Goal: Check status: Check status

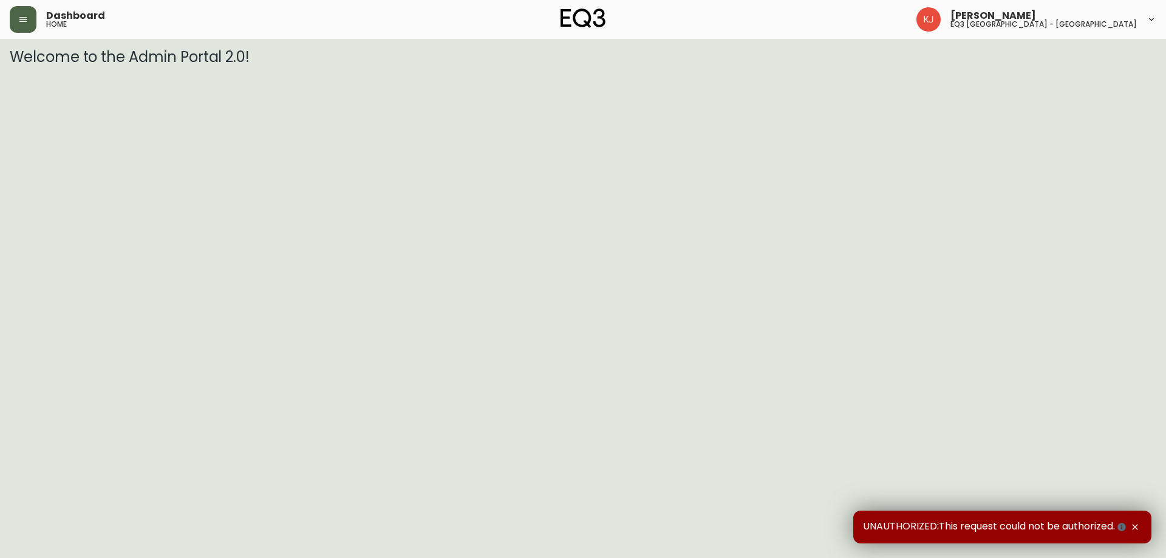
click at [19, 20] on icon "button" at bounding box center [23, 20] width 10 height 10
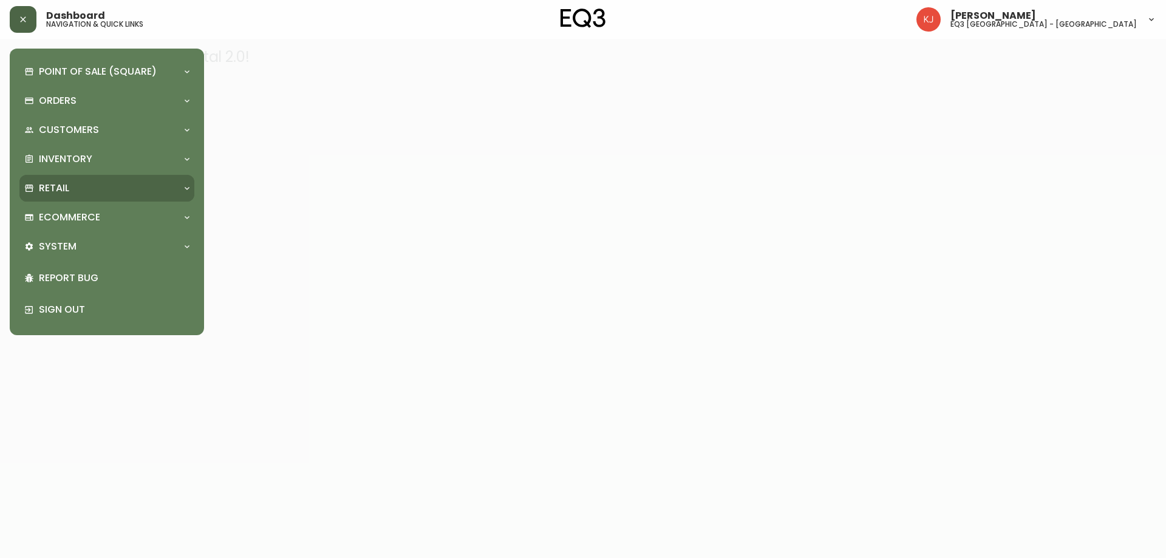
click at [104, 191] on div "Retail" at bounding box center [100, 188] width 153 height 13
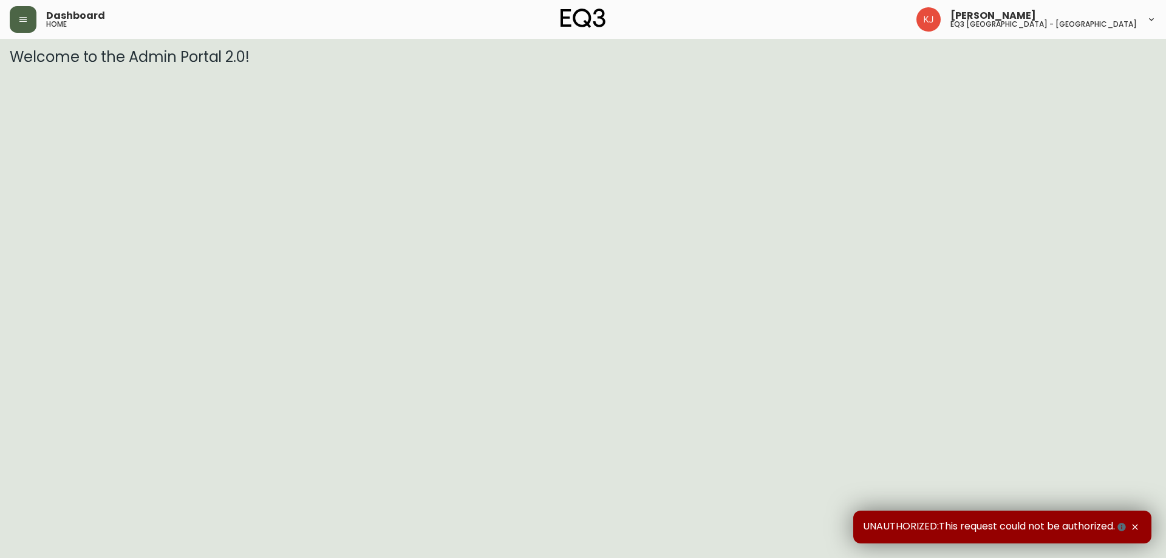
click at [31, 22] on button "button" at bounding box center [23, 19] width 27 height 27
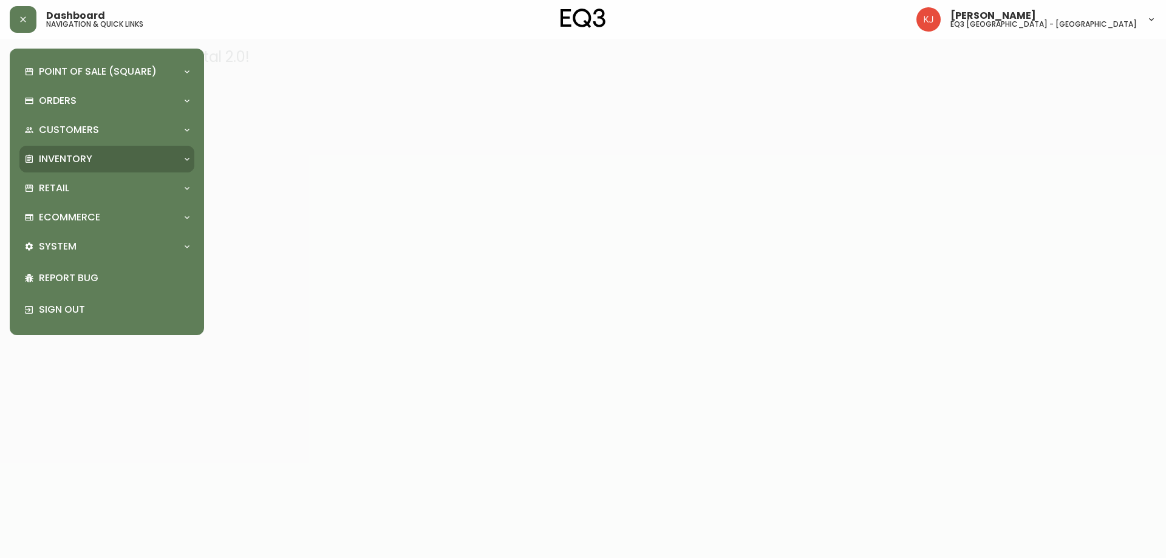
click at [147, 164] on div "Inventory" at bounding box center [100, 158] width 153 height 13
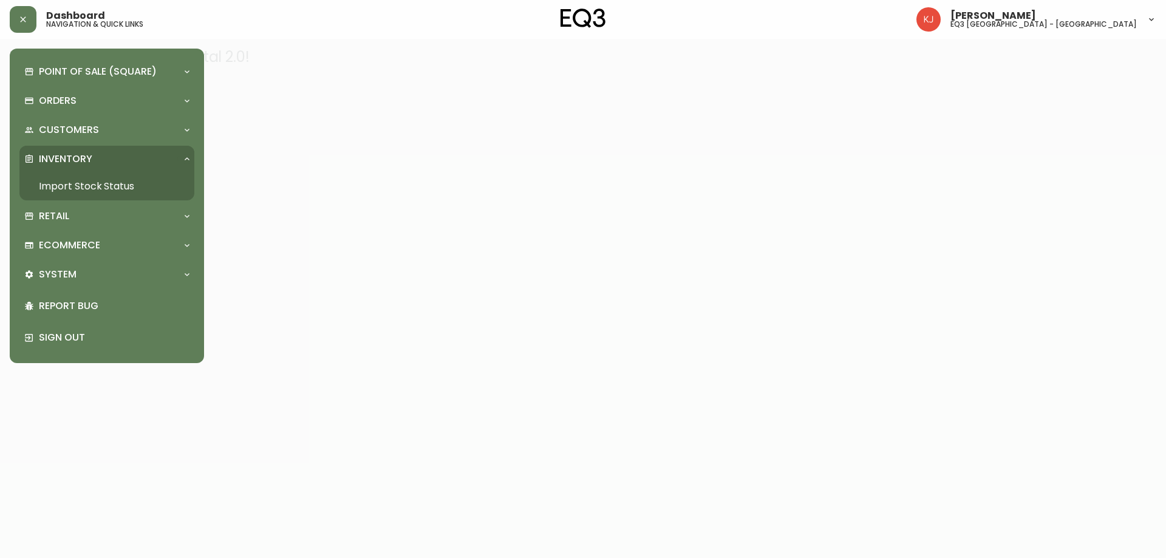
click at [146, 183] on link "Import Stock Status" at bounding box center [106, 186] width 175 height 28
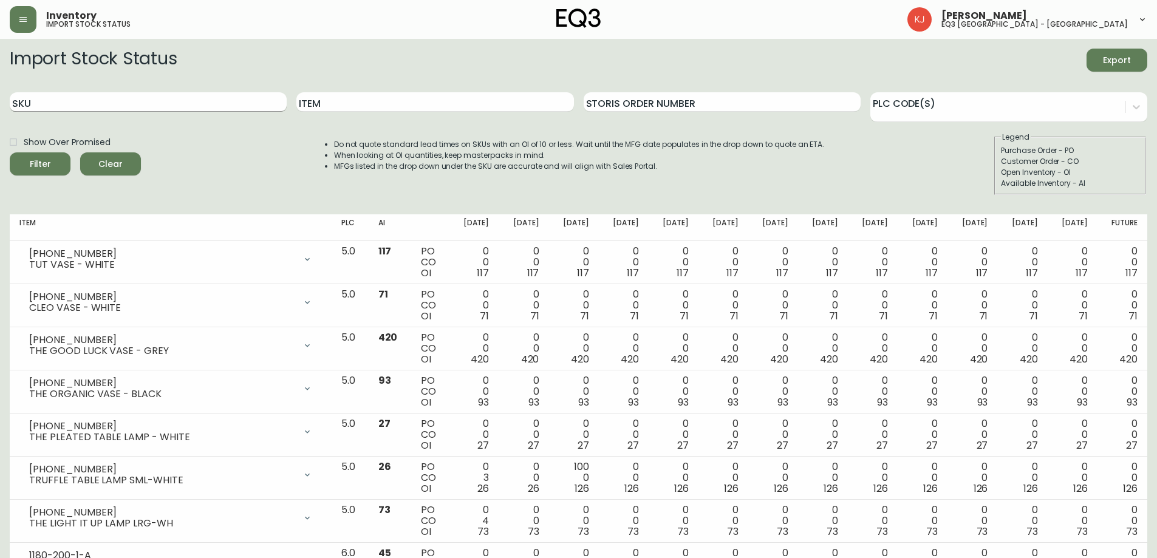
click at [231, 102] on input "SKU" at bounding box center [148, 101] width 277 height 19
type input "3140-812-8"
click at [10, 152] on button "Filter" at bounding box center [40, 163] width 61 height 23
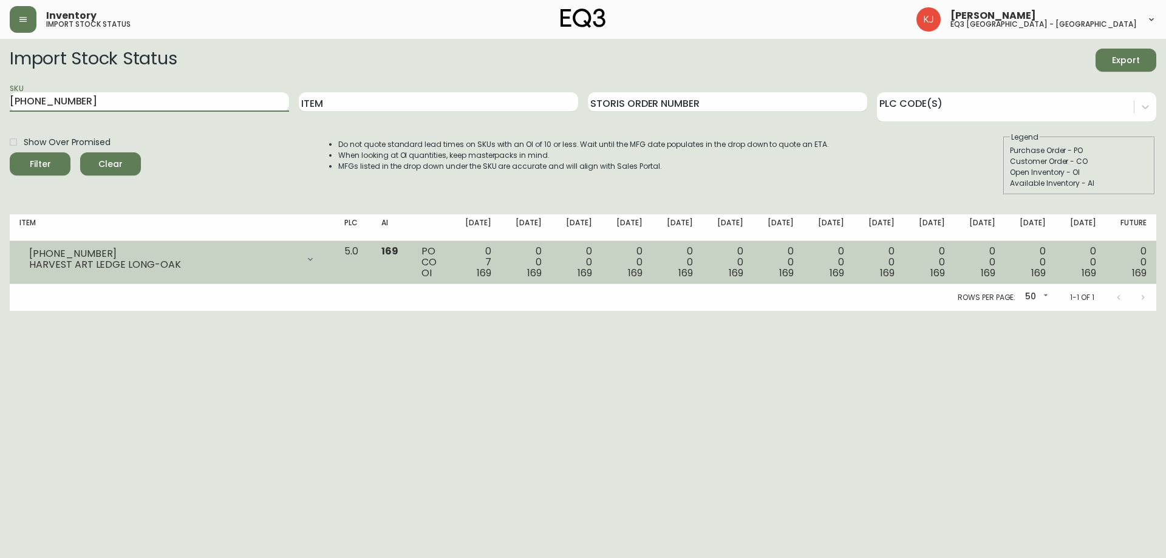
click at [269, 276] on td "3140-812-8 HARVEST ART LEDGE LONG-OAK Opening Balance 176 ( Sep 18, 2025 ) Cust…" at bounding box center [172, 262] width 325 height 43
click at [315, 262] on icon at bounding box center [310, 259] width 10 height 10
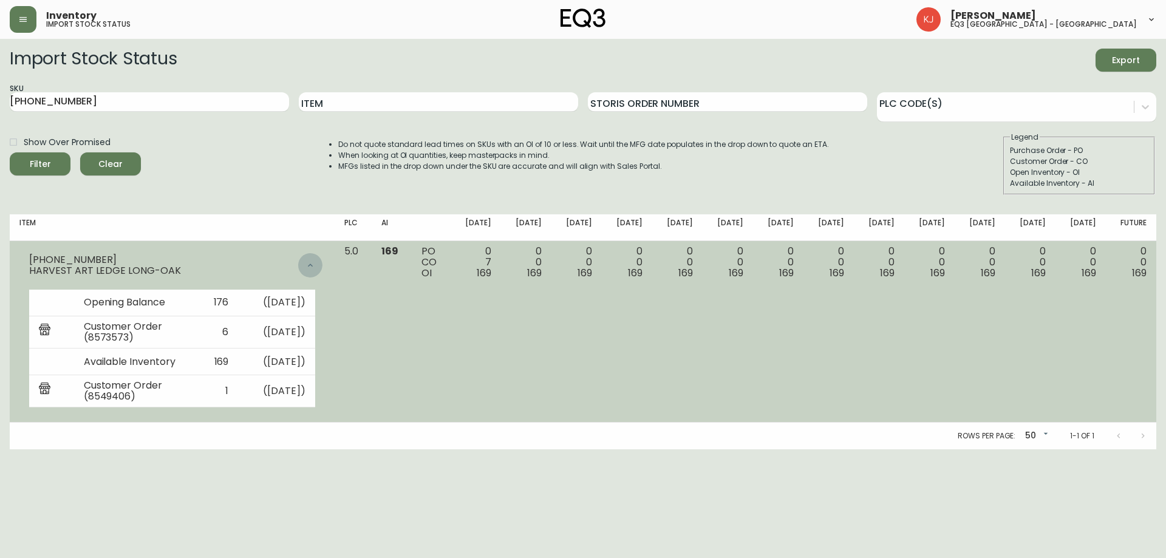
click at [315, 262] on icon at bounding box center [310, 266] width 10 height 10
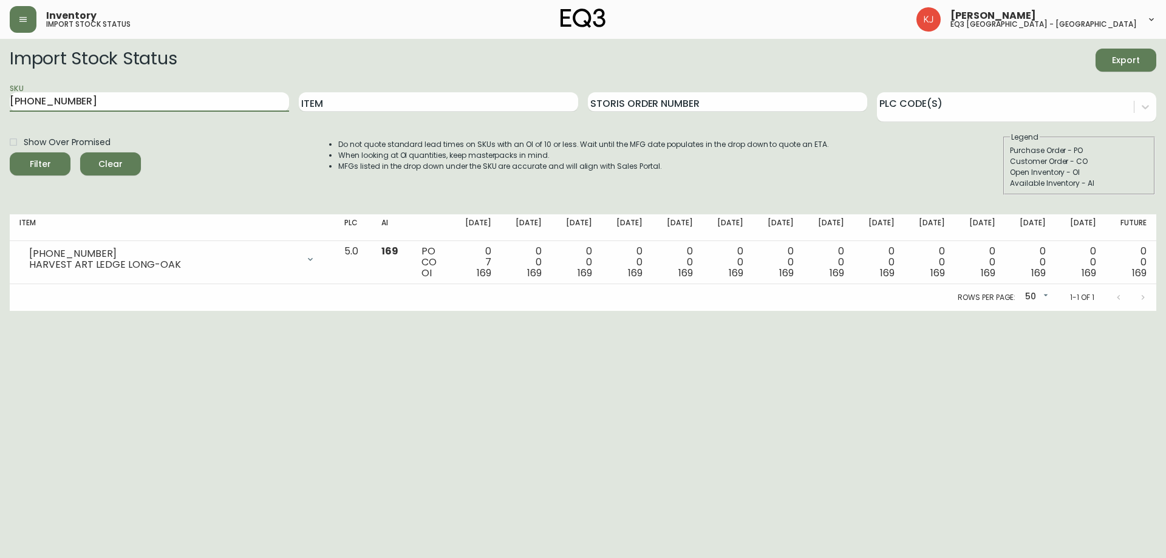
drag, startPoint x: 220, startPoint y: 108, endPoint x: 0, endPoint y: 125, distance: 221.1
click at [0, 125] on main "Import Stock Status Export SKU 3140-812-8 Item Storis Order Number PLC Code(s) …" at bounding box center [583, 175] width 1166 height 272
